Goal: Task Accomplishment & Management: Use online tool/utility

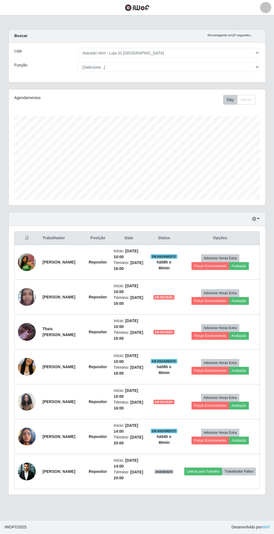
select select "437"
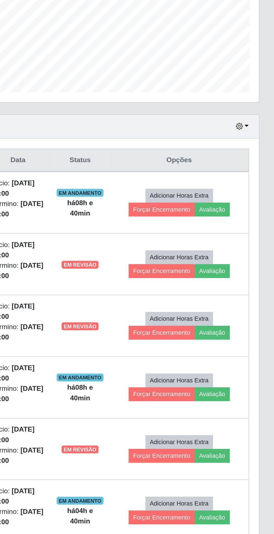
scroll to position [116, 256]
click at [246, 262] on button "Avaliação" at bounding box center [239, 266] width 20 height 8
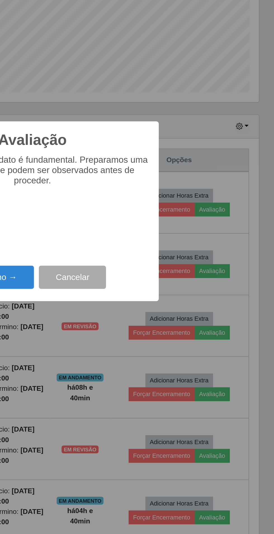
click at [125, 300] on button "Próximo →" at bounding box center [116, 304] width 42 height 13
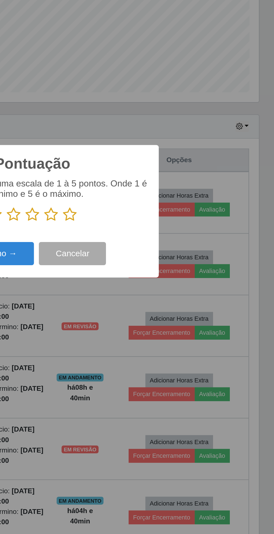
click at [156, 269] on icon at bounding box center [158, 269] width 8 height 8
click at [154, 273] on input "radio" at bounding box center [154, 273] width 0 height 0
click at [125, 289] on button "Próximo →" at bounding box center [116, 291] width 42 height 13
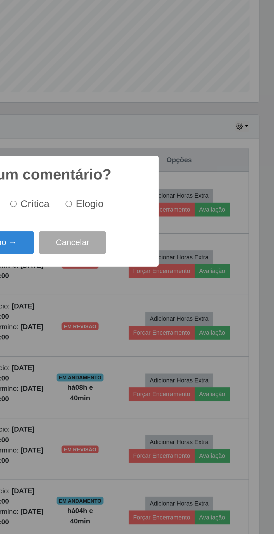
click at [123, 279] on button "Próximo →" at bounding box center [116, 285] width 42 height 13
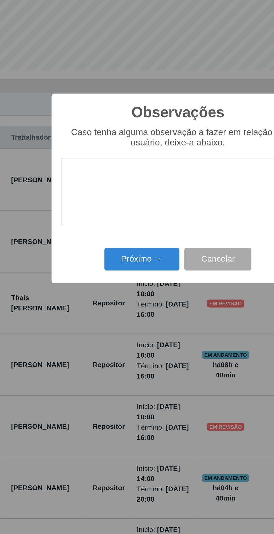
scroll to position [3, 0]
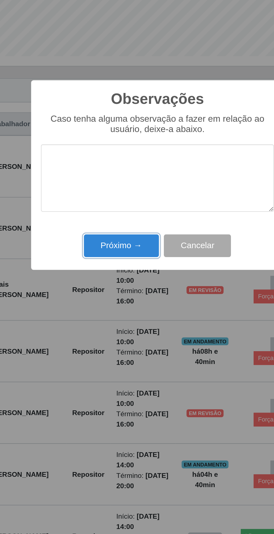
click at [113, 308] on button "Próximo →" at bounding box center [116, 307] width 42 height 13
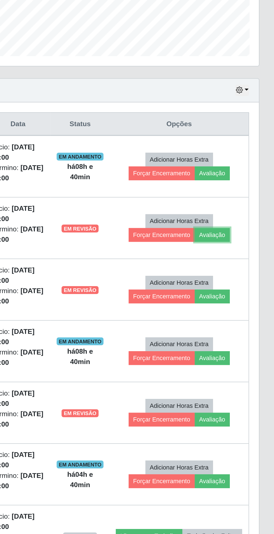
click at [246, 299] on button "Avaliação" at bounding box center [239, 301] width 20 height 8
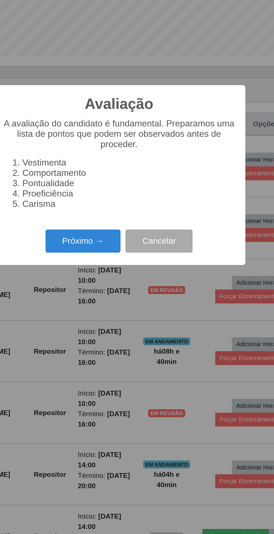
click at [116, 304] on button "Próximo →" at bounding box center [116, 304] width 42 height 13
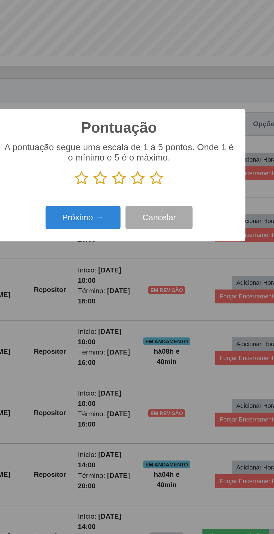
click at [159, 269] on icon at bounding box center [158, 269] width 8 height 8
click at [154, 273] on input "radio" at bounding box center [154, 273] width 0 height 0
click at [116, 289] on button "Próximo →" at bounding box center [116, 291] width 42 height 13
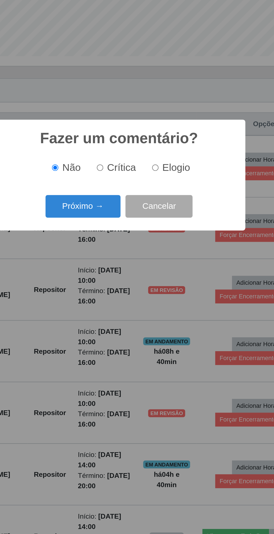
click at [115, 279] on button "Próximo →" at bounding box center [116, 285] width 42 height 13
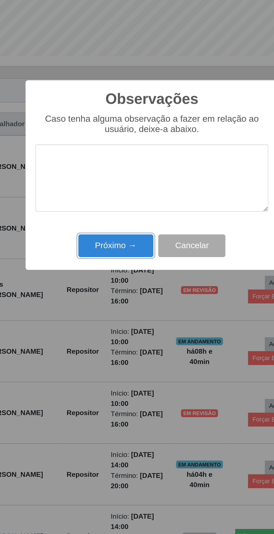
click at [106, 308] on button "Próximo →" at bounding box center [116, 307] width 42 height 13
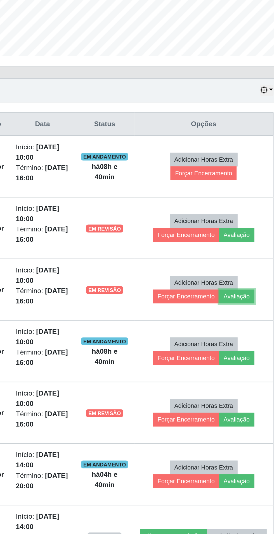
click at [244, 332] on button "Avaliação" at bounding box center [239, 336] width 20 height 8
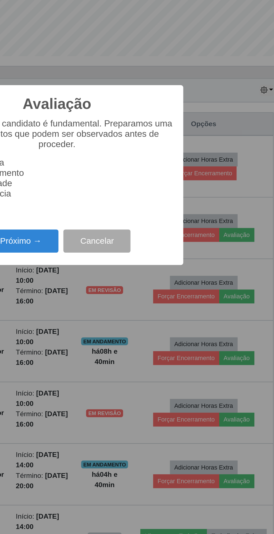
click at [127, 304] on button "Próximo →" at bounding box center [116, 304] width 42 height 13
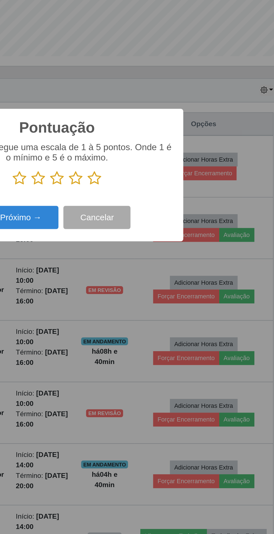
click at [160, 270] on icon at bounding box center [158, 269] width 8 height 8
click at [154, 273] on input "radio" at bounding box center [154, 273] width 0 height 0
click at [119, 295] on button "Próximo →" at bounding box center [116, 291] width 42 height 13
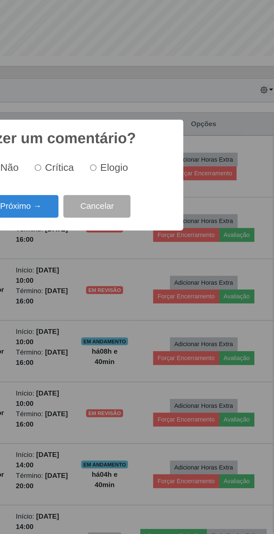
click at [120, 282] on button "Próximo →" at bounding box center [116, 285] width 42 height 13
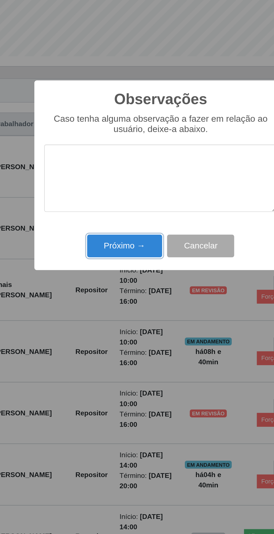
click at [116, 311] on button "Próximo →" at bounding box center [116, 307] width 42 height 13
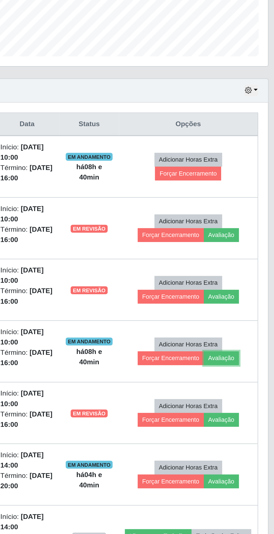
click at [245, 368] on button "Avaliação" at bounding box center [239, 371] width 20 height 8
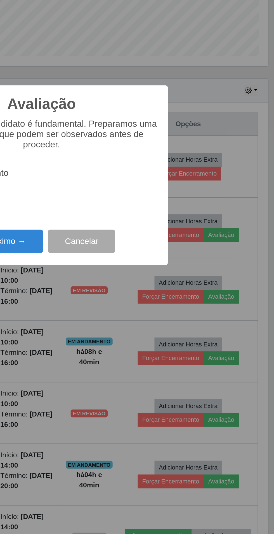
click at [120, 302] on button "Próximo →" at bounding box center [116, 304] width 42 height 13
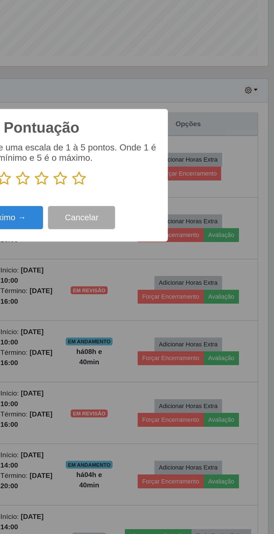
click at [159, 270] on icon at bounding box center [158, 269] width 8 height 8
click at [154, 273] on input "radio" at bounding box center [154, 273] width 0 height 0
click at [123, 291] on button "Próximo →" at bounding box center [116, 291] width 42 height 13
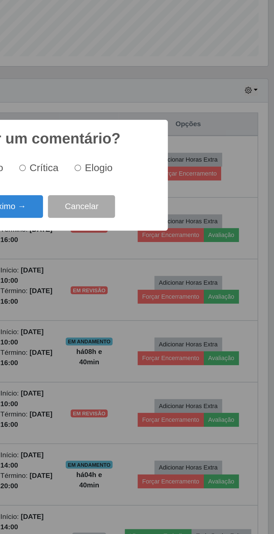
click at [123, 283] on button "Próximo →" at bounding box center [116, 285] width 42 height 13
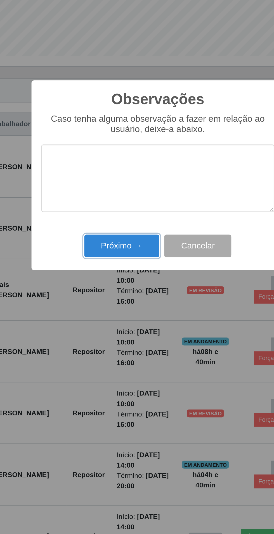
click at [115, 308] on button "Próximo →" at bounding box center [116, 307] width 42 height 13
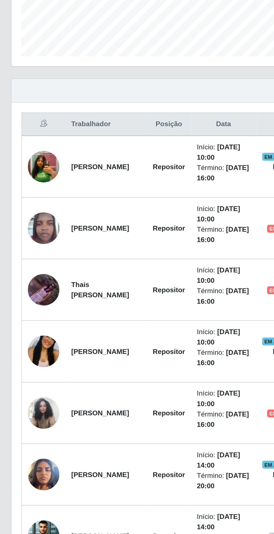
scroll to position [0, 0]
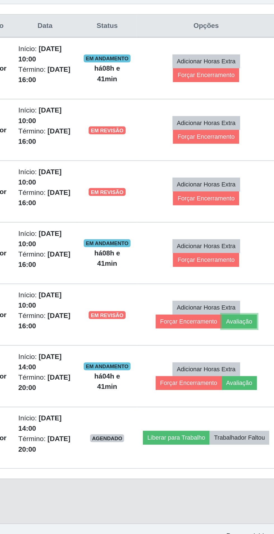
click at [244, 404] on button "Avaliação" at bounding box center [239, 406] width 20 height 8
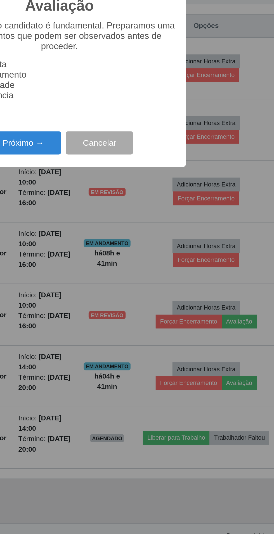
click at [119, 311] on button "Próximo →" at bounding box center [116, 304] width 42 height 13
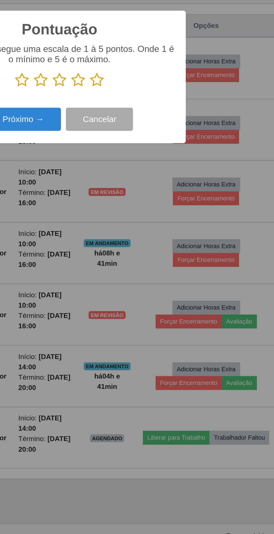
click at [159, 273] on icon at bounding box center [158, 269] width 8 height 8
click at [154, 273] on input "radio" at bounding box center [154, 273] width 0 height 0
click at [118, 298] on button "Próximo →" at bounding box center [116, 291] width 42 height 13
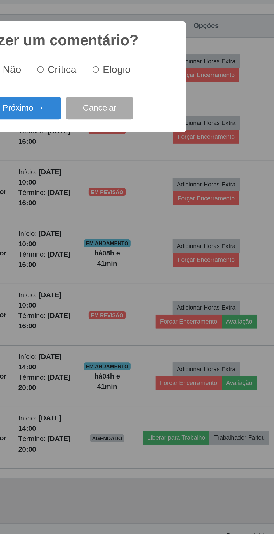
click at [123, 292] on button "Próximo →" at bounding box center [116, 285] width 42 height 13
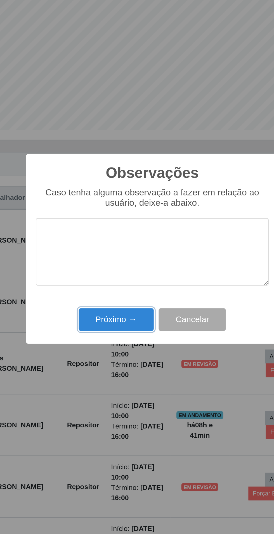
click at [113, 309] on button "Próximo →" at bounding box center [116, 307] width 42 height 13
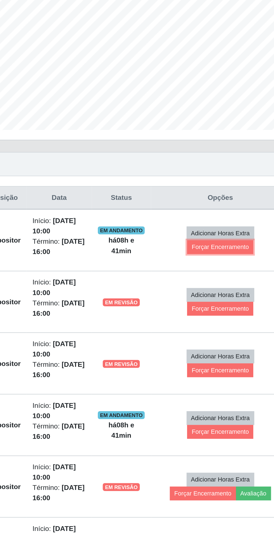
click at [223, 266] on button "Forçar Encerramento" at bounding box center [219, 266] width 37 height 8
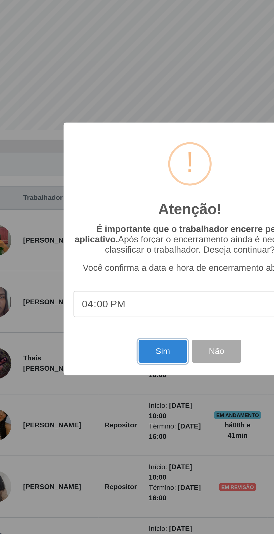
click at [117, 325] on button "Sim" at bounding box center [121, 325] width 27 height 13
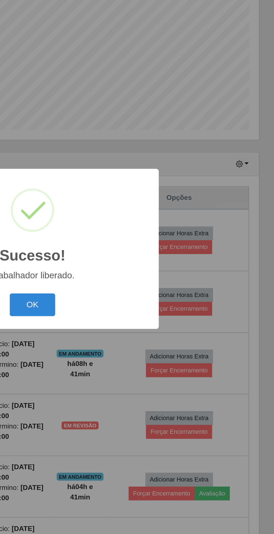
click at [137, 293] on button "OK" at bounding box center [137, 298] width 26 height 13
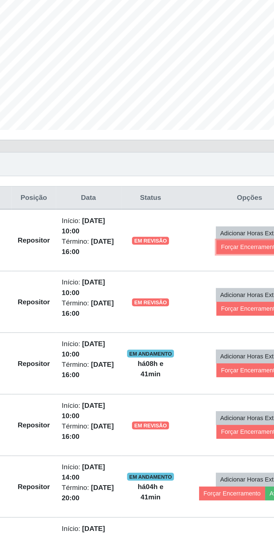
click at [218, 266] on button "Forçar Encerramento" at bounding box center [219, 266] width 37 height 8
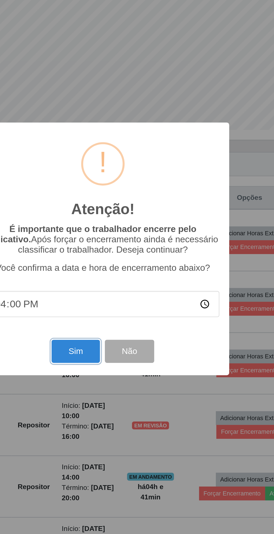
click at [118, 328] on button "Sim" at bounding box center [121, 325] width 27 height 13
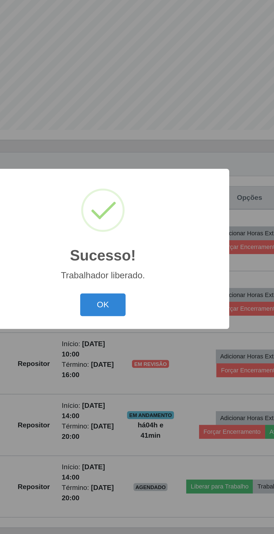
click at [134, 296] on button "OK" at bounding box center [137, 298] width 26 height 13
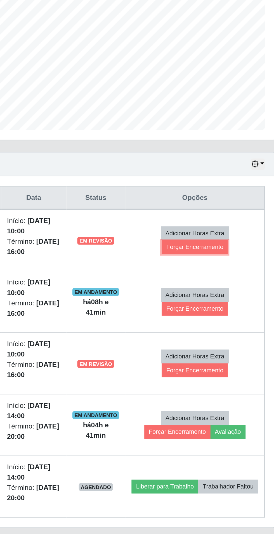
click at [227, 266] on button "Forçar Encerramento" at bounding box center [219, 266] width 37 height 8
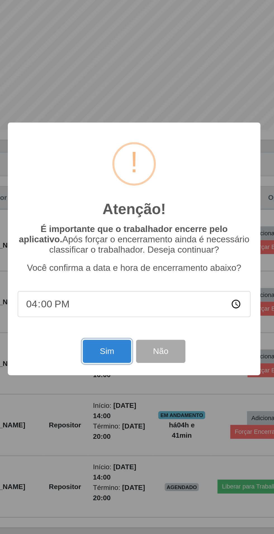
click at [122, 322] on button "Sim" at bounding box center [121, 325] width 27 height 13
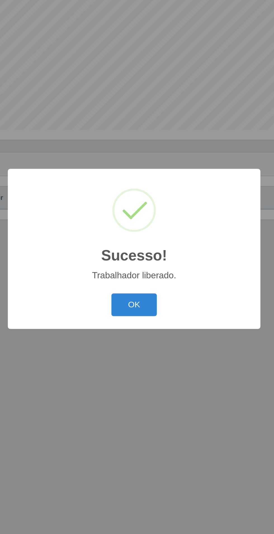
click at [132, 293] on button "OK" at bounding box center [137, 298] width 26 height 13
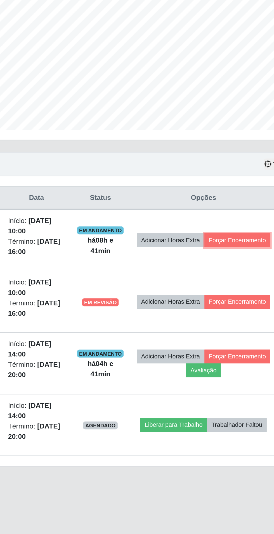
click at [226, 265] on button "Forçar Encerramento" at bounding box center [236, 262] width 37 height 8
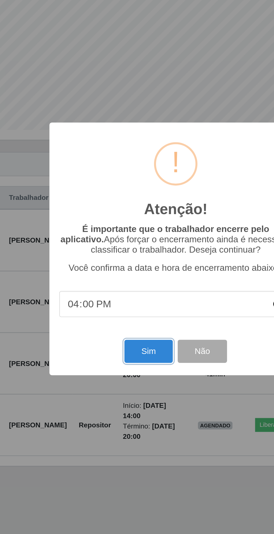
click at [119, 322] on button "Sim" at bounding box center [121, 325] width 27 height 13
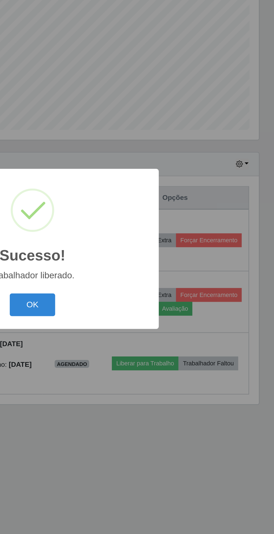
click at [139, 295] on button "OK" at bounding box center [137, 298] width 26 height 13
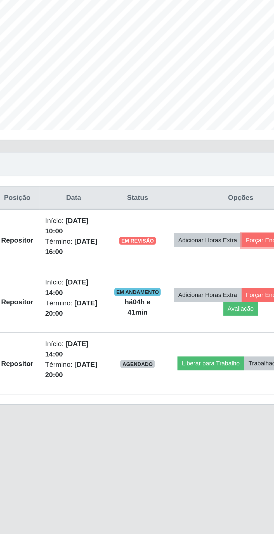
click at [218, 266] on button "Forçar Encerramento" at bounding box center [236, 262] width 37 height 8
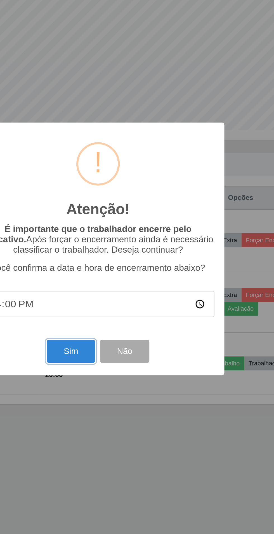
click at [116, 330] on button "Sim" at bounding box center [121, 325] width 27 height 13
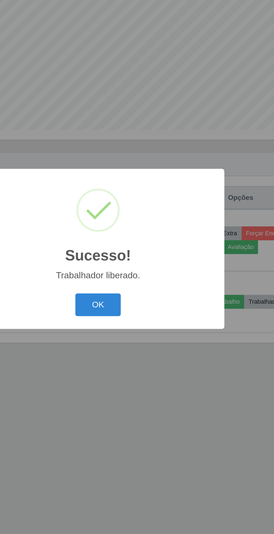
click at [131, 299] on button "OK" at bounding box center [137, 298] width 26 height 13
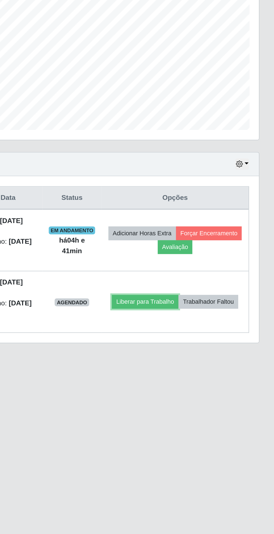
click at [220, 293] on button "Liberar para Trabalho" at bounding box center [201, 297] width 38 height 8
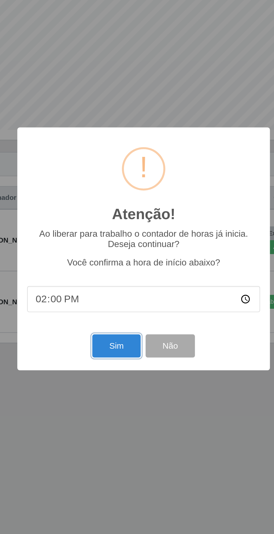
click at [126, 320] on button "Sim" at bounding box center [121, 322] width 27 height 13
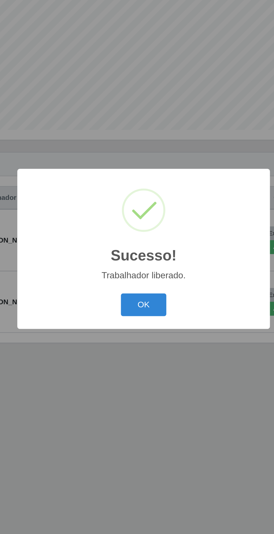
click at [140, 298] on button "OK" at bounding box center [137, 298] width 26 height 13
